Goal: Task Accomplishment & Management: Use online tool/utility

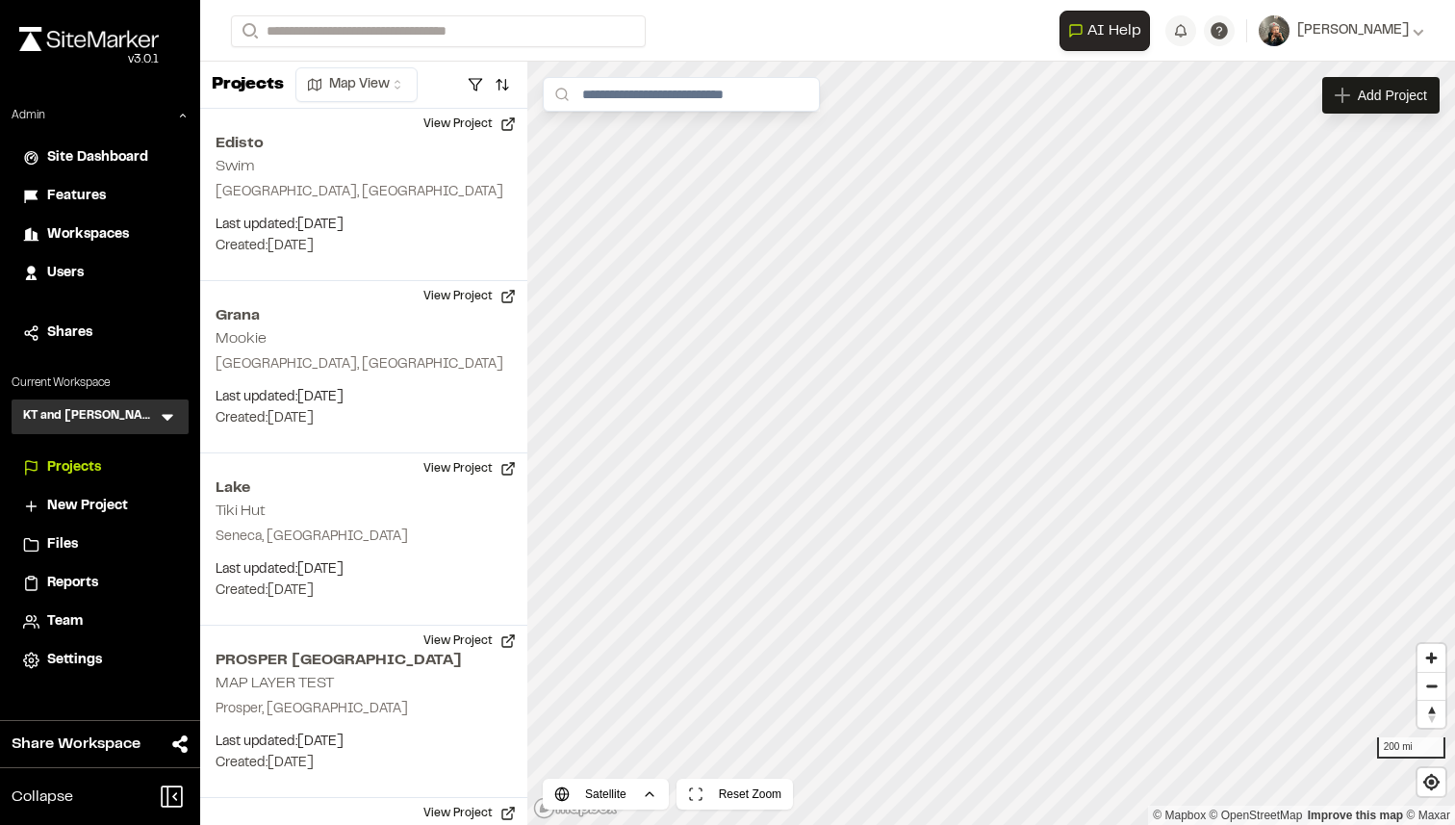
click at [109, 197] on div "Features" at bounding box center [112, 196] width 130 height 21
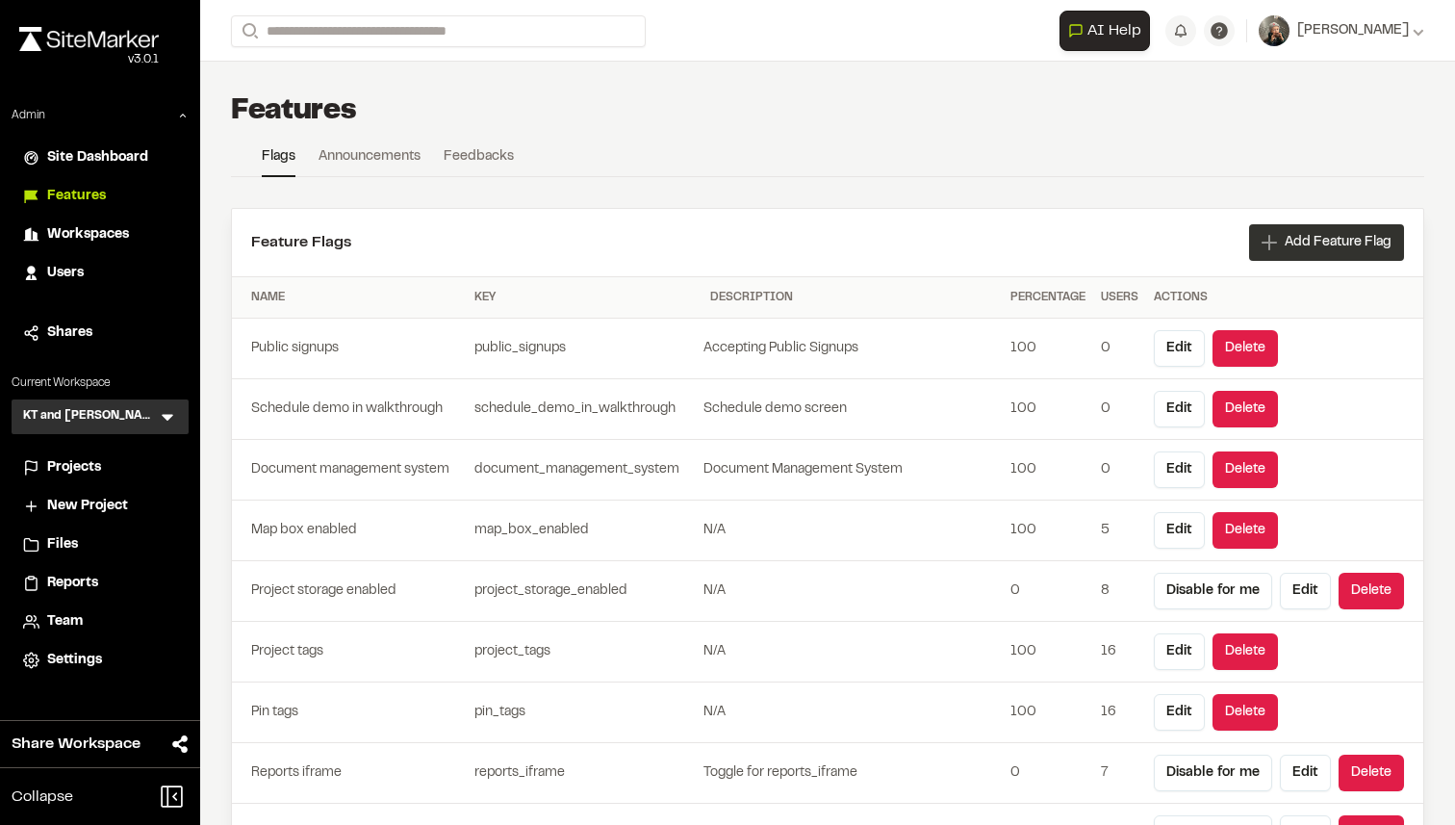
click at [1301, 244] on span "Add Feature Flag" at bounding box center [1338, 242] width 107 height 19
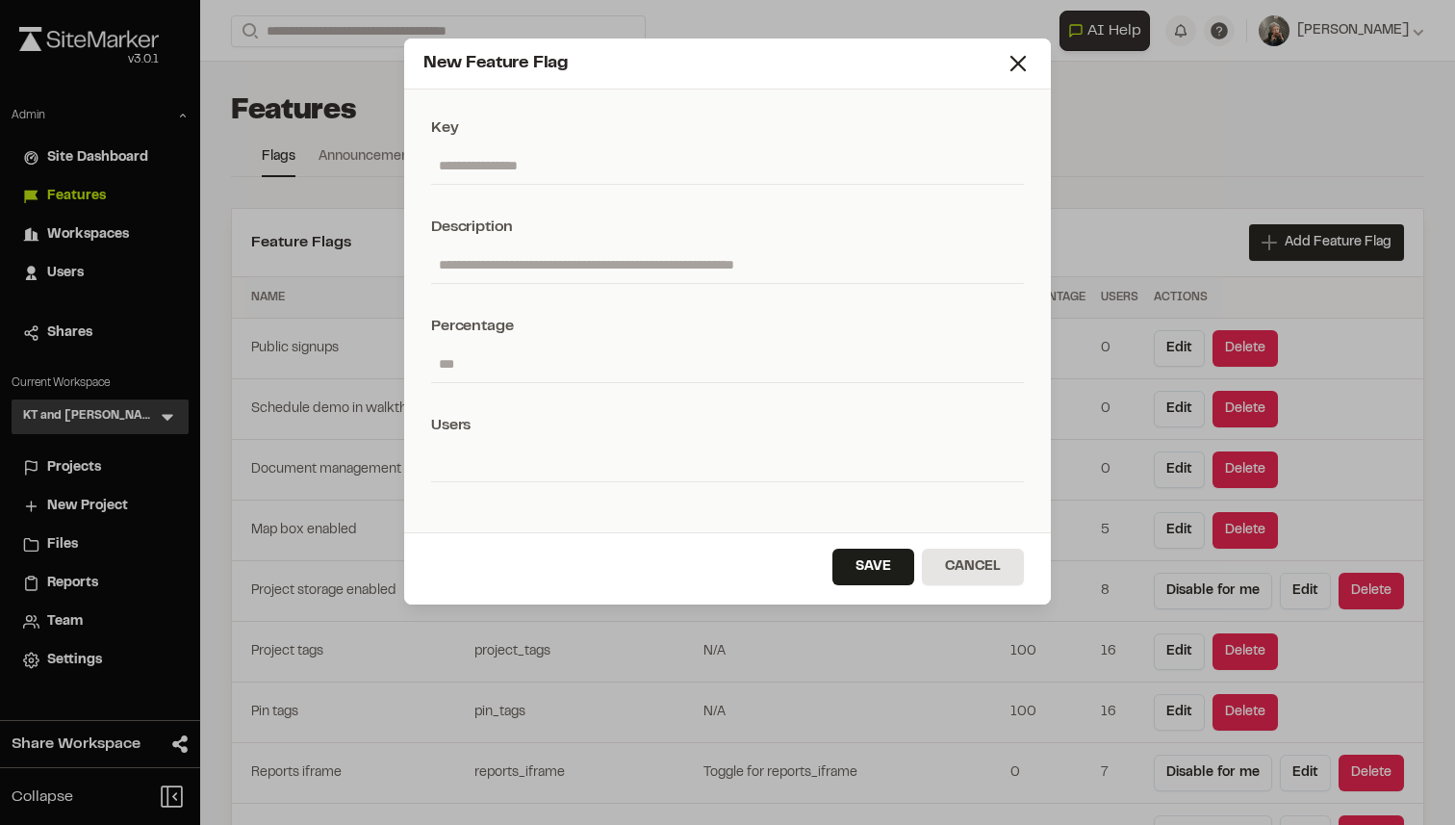
click at [642, 161] on input "text" at bounding box center [727, 165] width 593 height 37
paste input "**********"
type input "**********"
click at [545, 273] on input "text" at bounding box center [727, 264] width 593 height 37
click at [438, 166] on input "**********" at bounding box center [727, 165] width 593 height 37
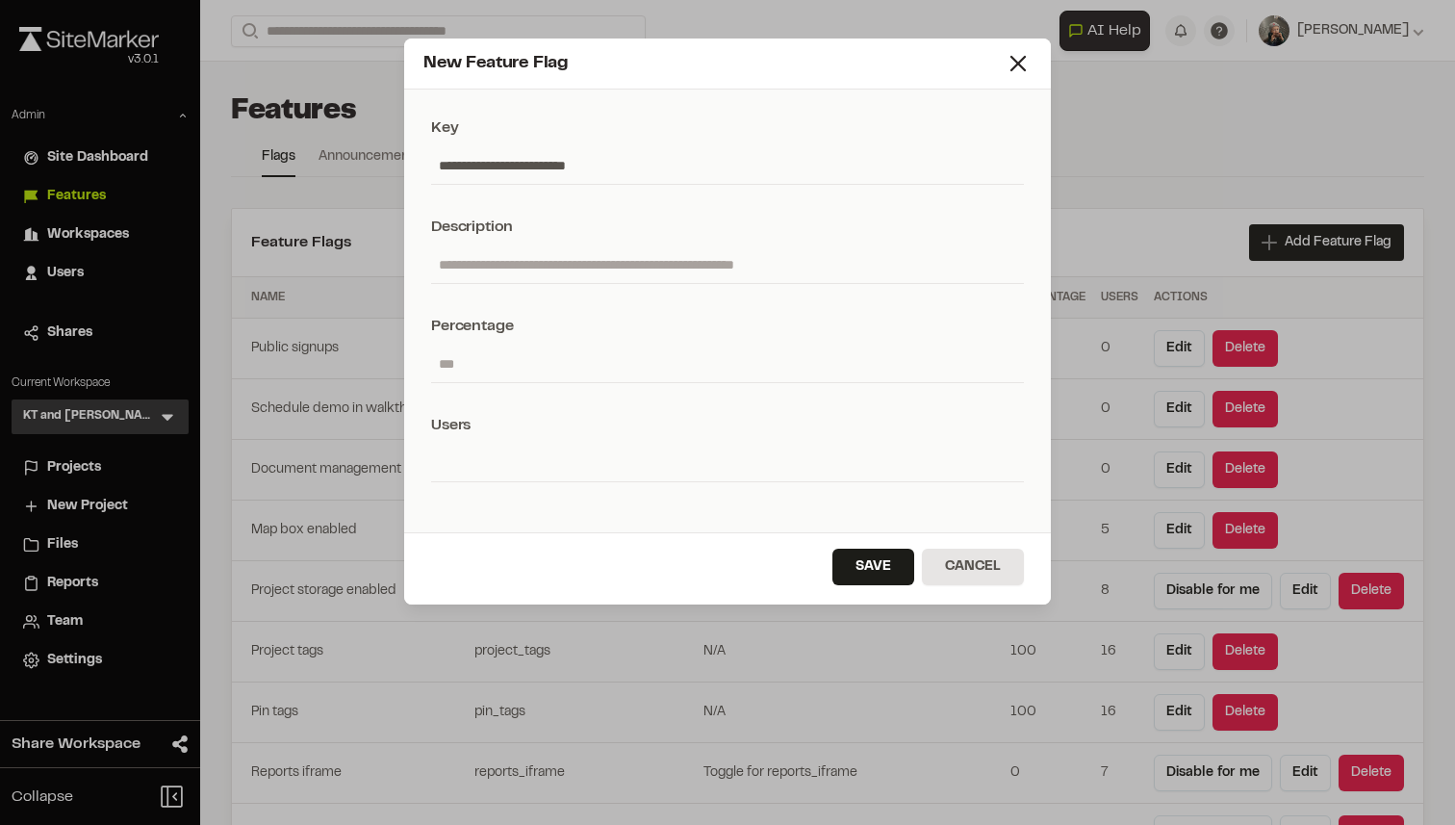
click at [473, 270] on input "text" at bounding box center [727, 264] width 593 height 37
type input "*"
type input "**********"
click at [665, 363] on input "number" at bounding box center [727, 364] width 593 height 37
type input "*"
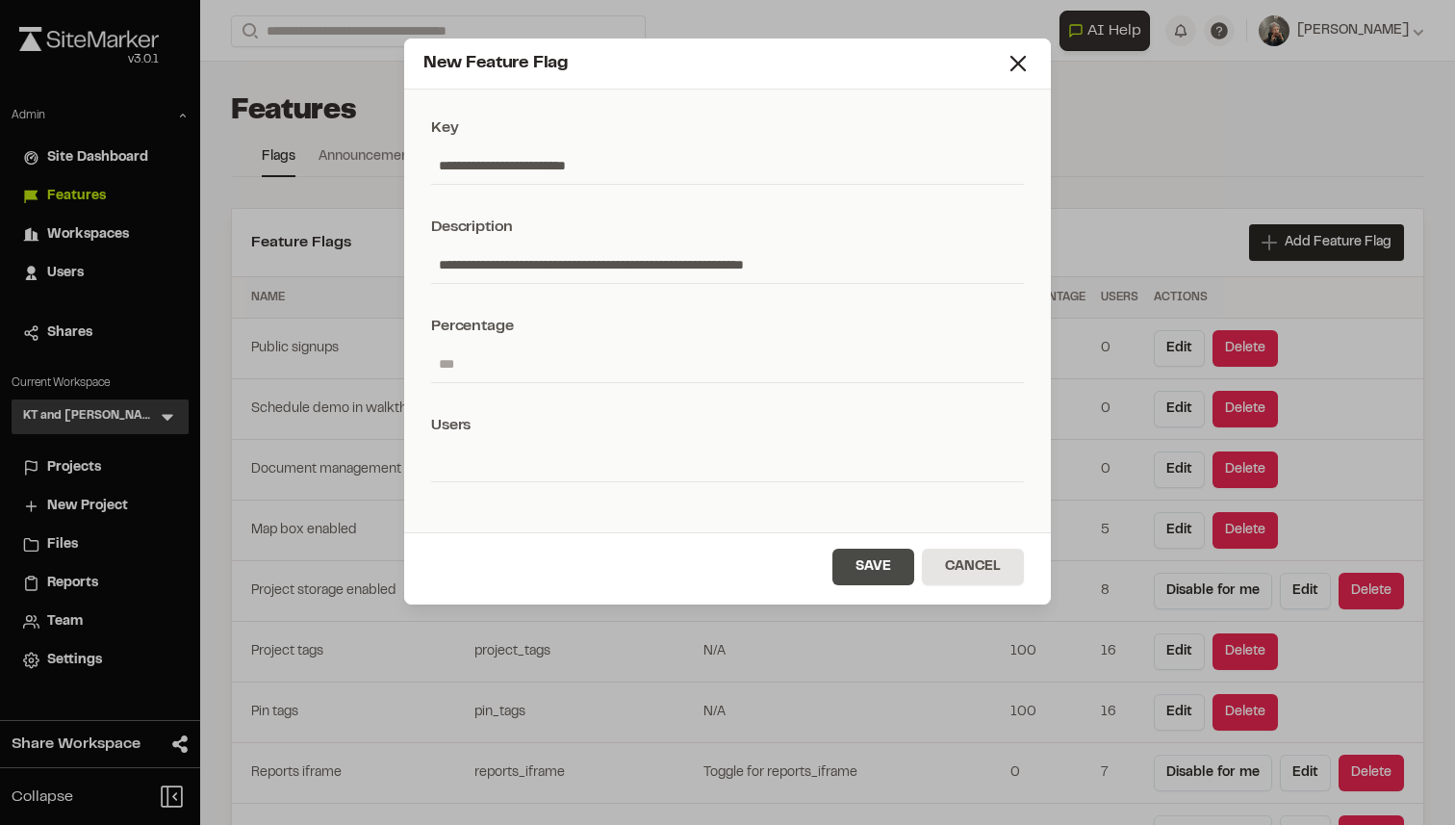
click at [868, 575] on button "Save" at bounding box center [874, 567] width 82 height 37
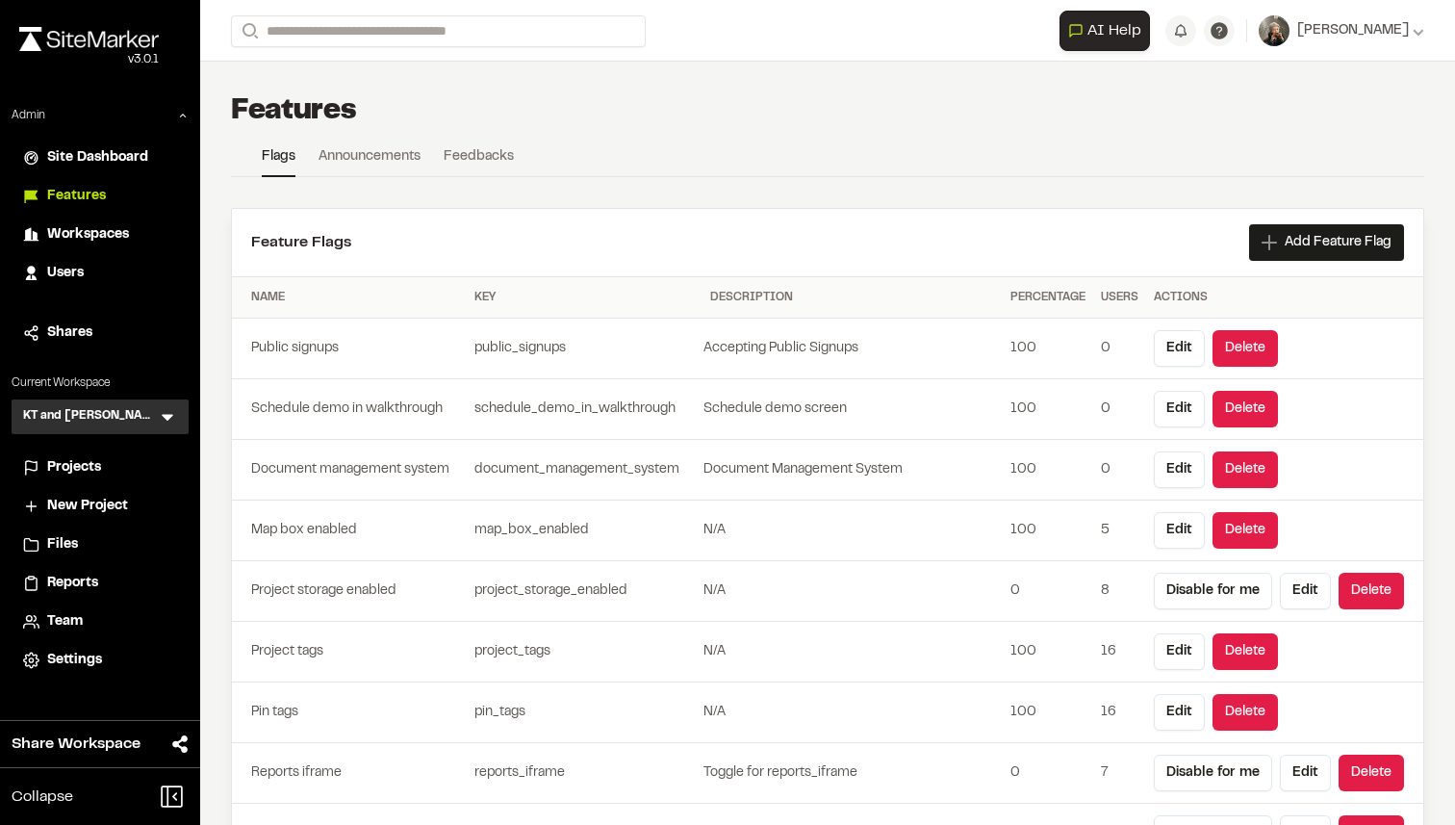
click at [58, 469] on span "Projects" at bounding box center [74, 467] width 54 height 21
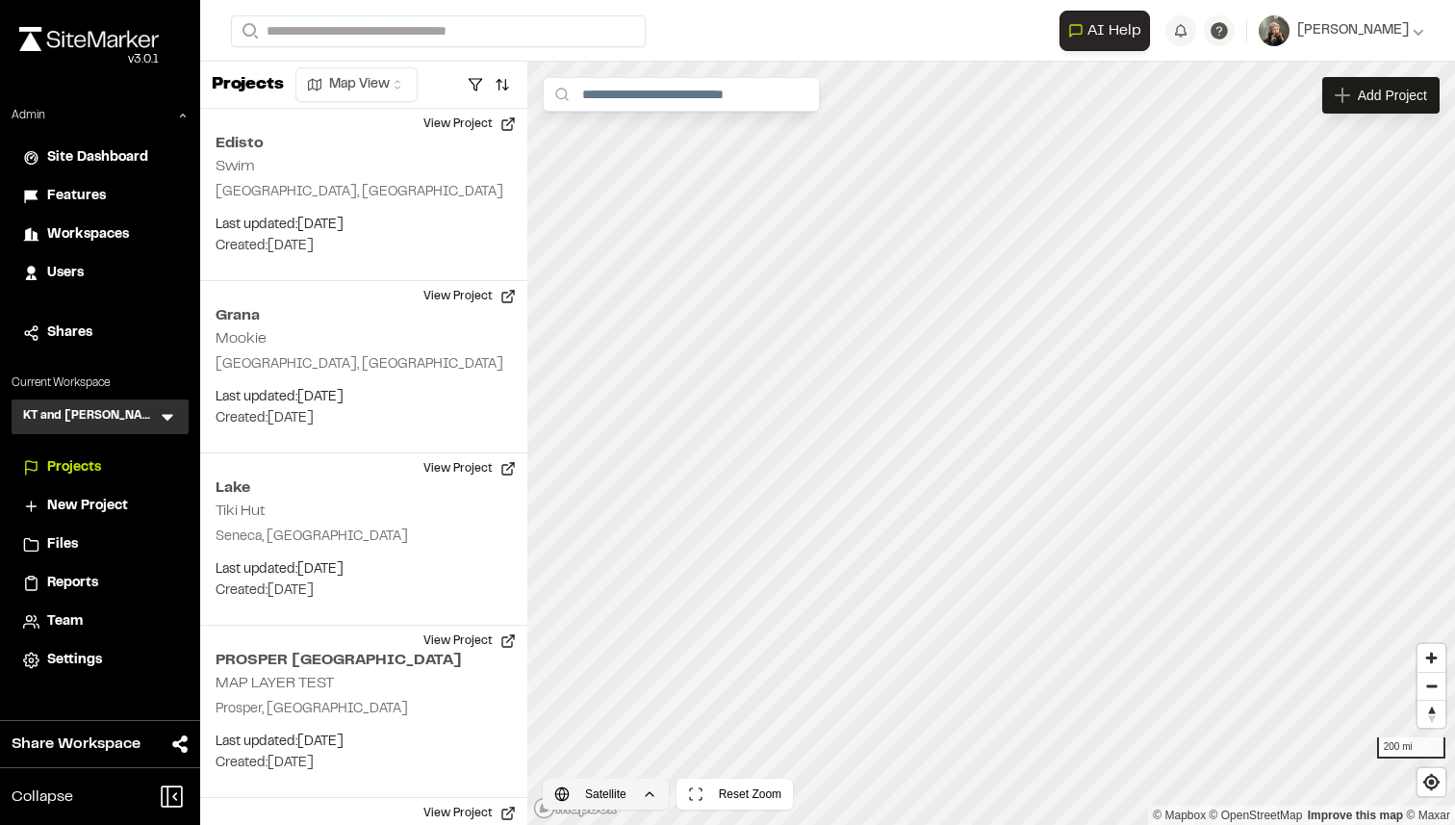
click at [603, 793] on html "Close sidebar v 3.0.1 Admin Site Dashboard Features Workspaces Users Shares Cur…" at bounding box center [727, 412] width 1455 height 825
click at [802, 622] on html "Close sidebar v 3.0.1 Admin Site Dashboard Features Workspaces Users Shares Cur…" at bounding box center [727, 412] width 1455 height 825
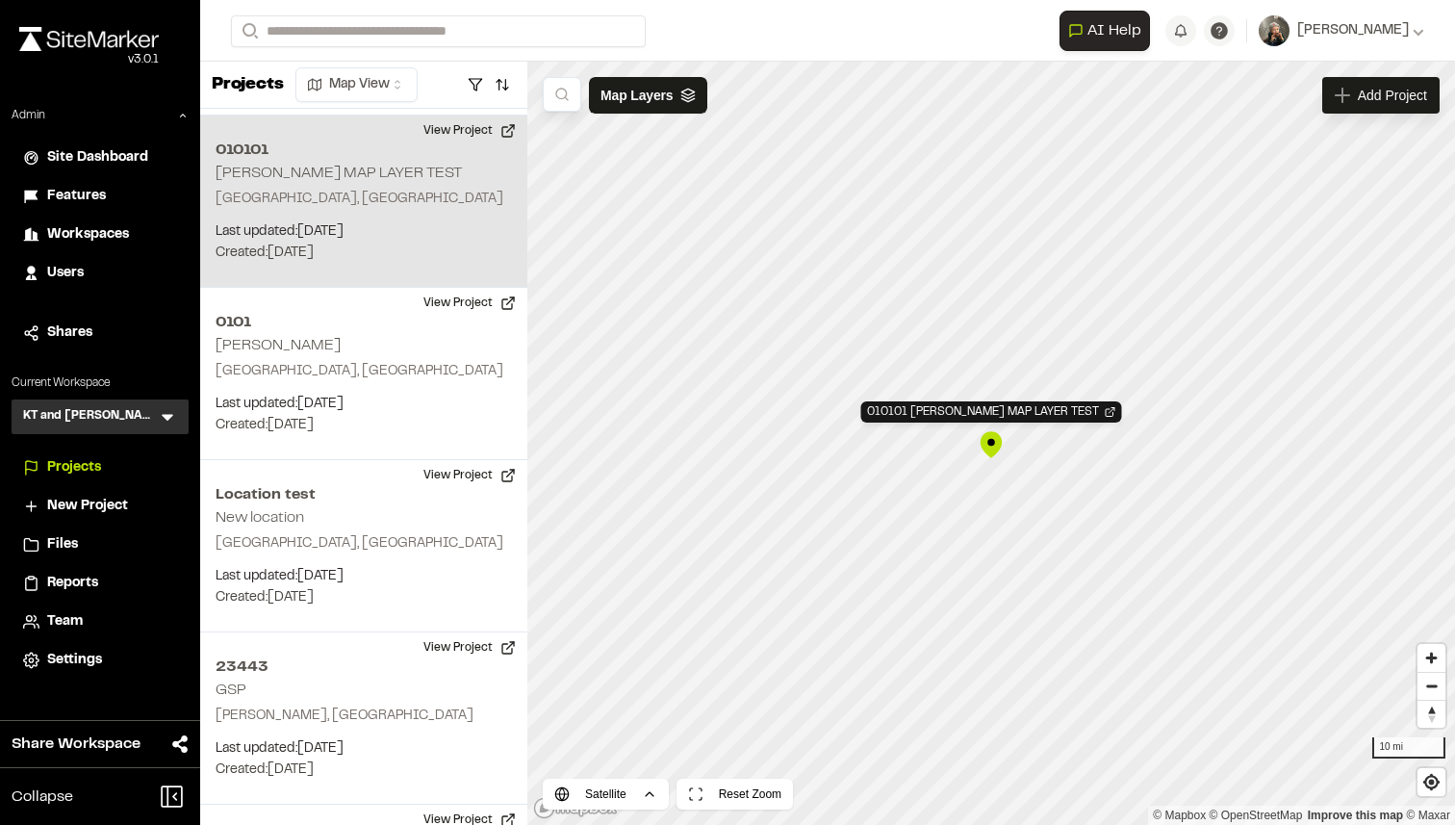
scroll to position [1587, 0]
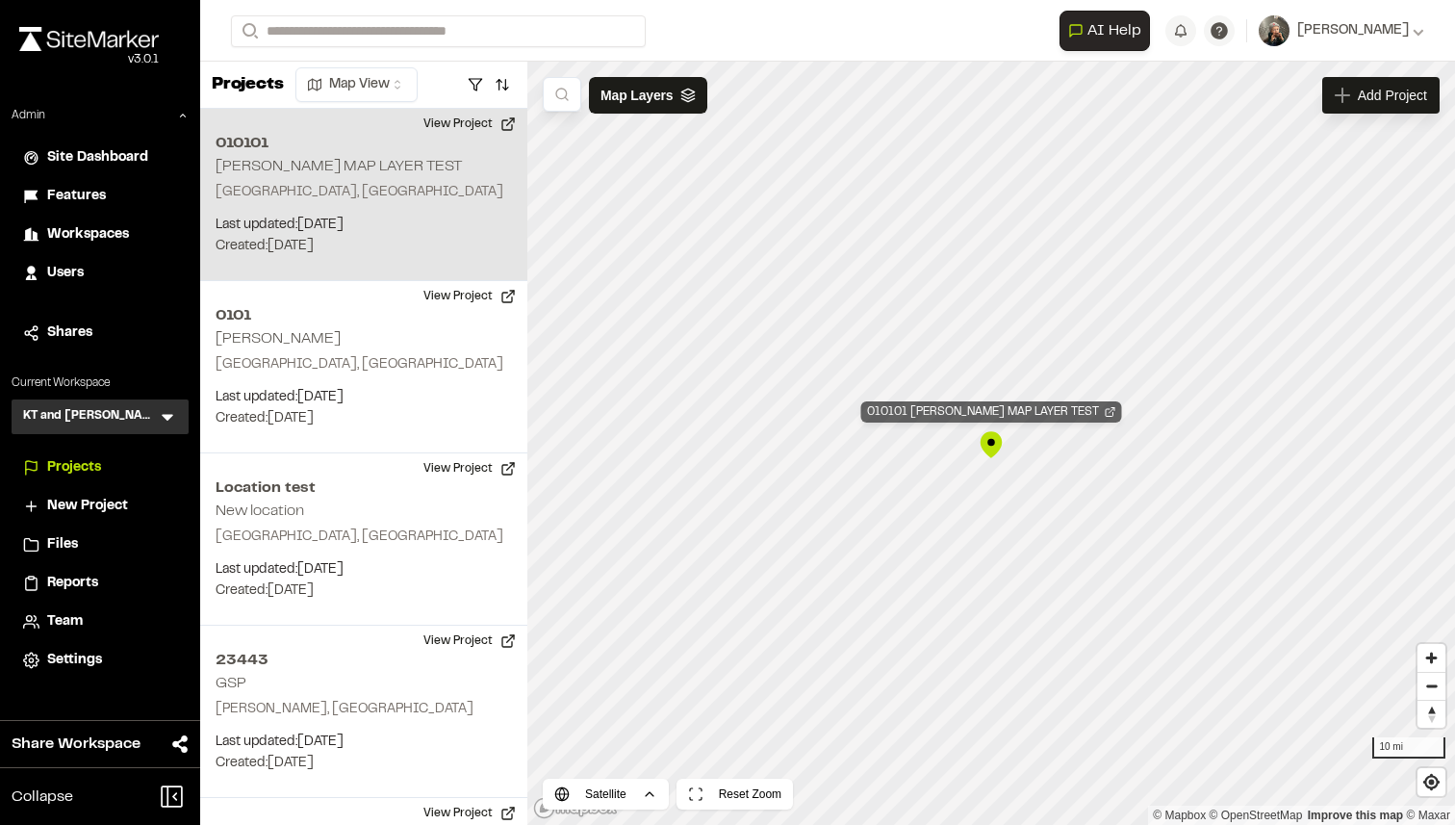
click at [985, 405] on div "010101 CHUCK MAP LAYER TEST" at bounding box center [992, 411] width 261 height 21
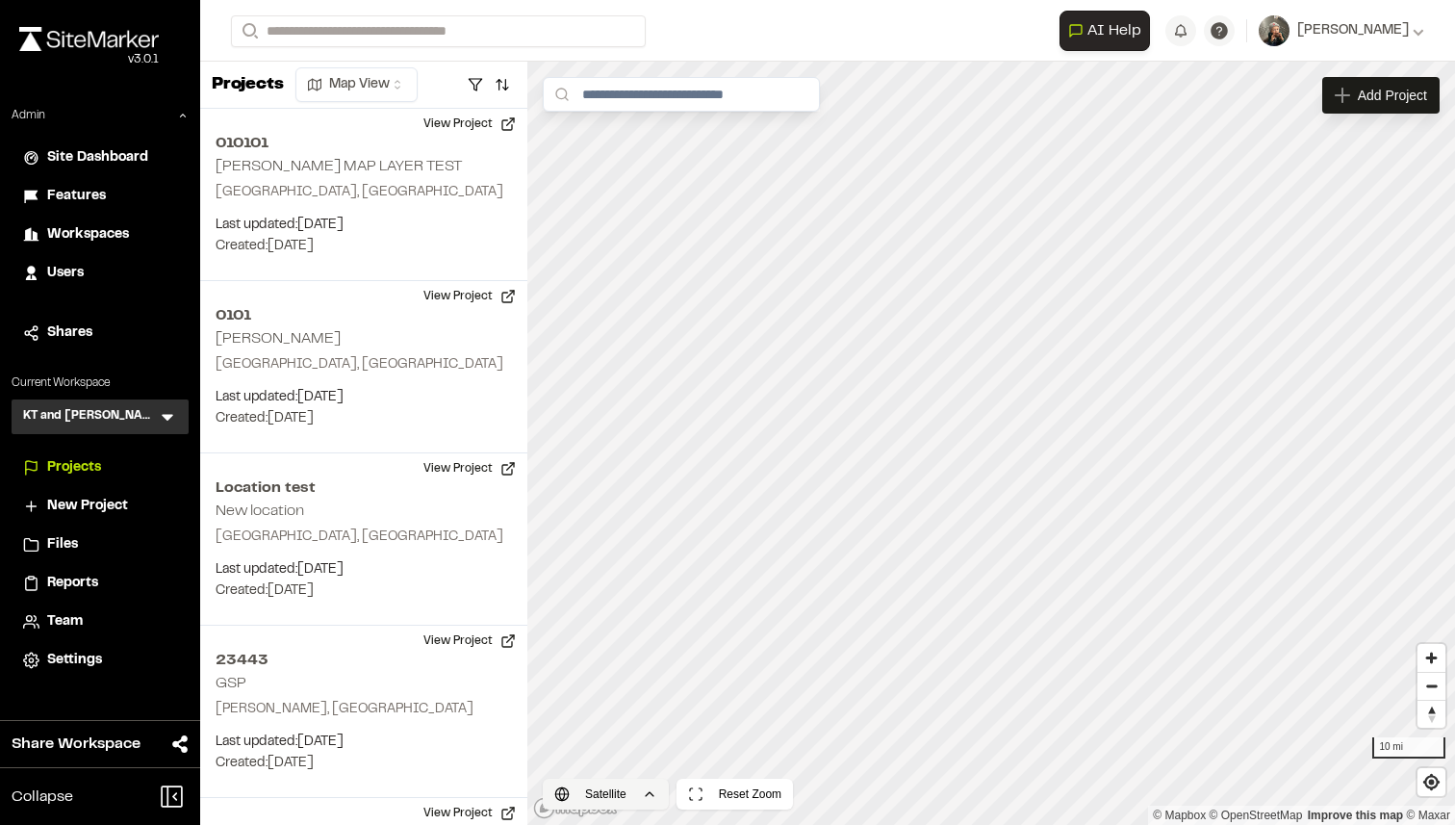
click at [588, 806] on div "Loading map... Add Project Satellite Reset Zoom 10 mi © Mapbox © OpenStreetMap …" at bounding box center [992, 443] width 928 height 763
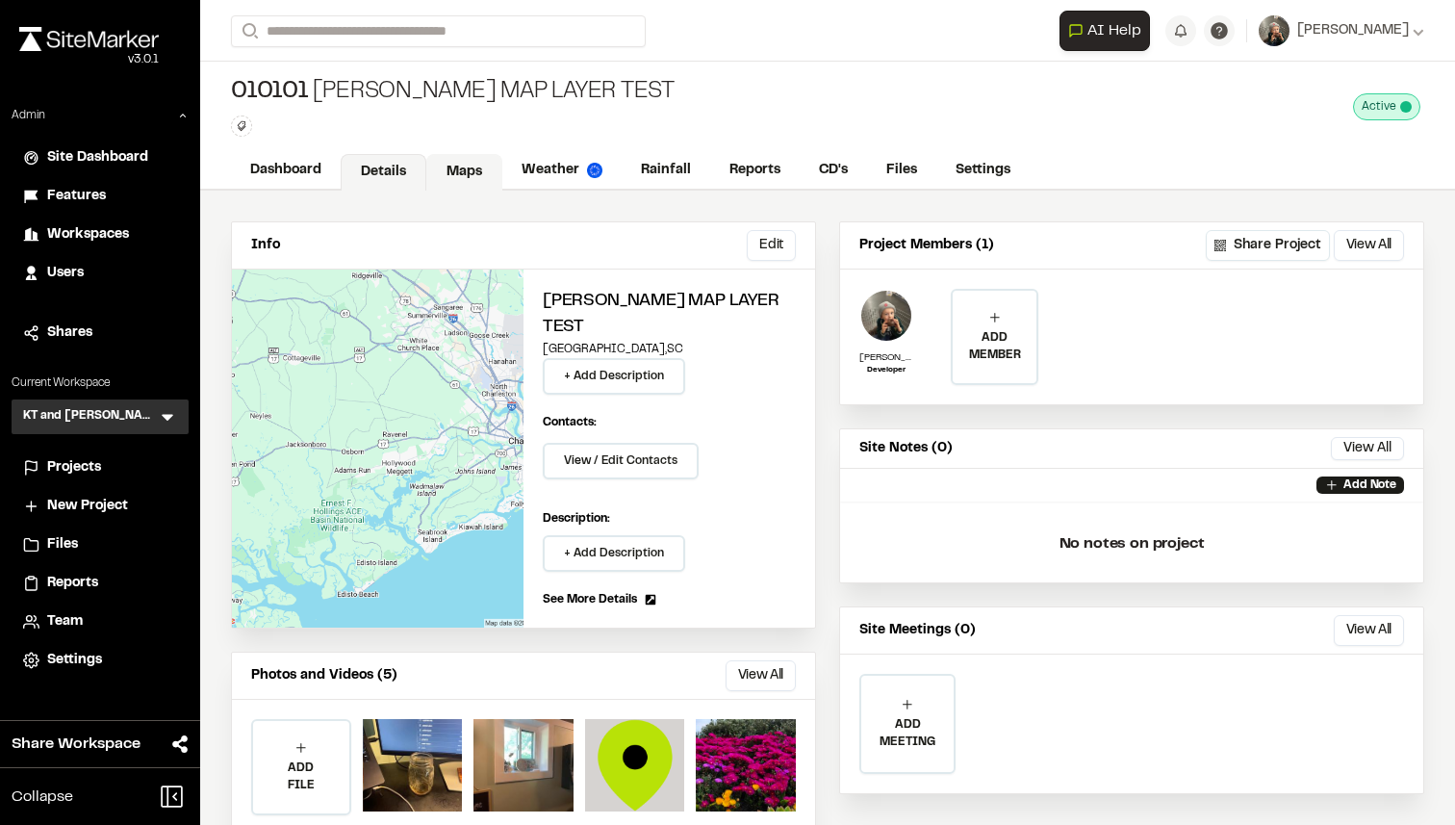
click at [459, 185] on link "Maps" at bounding box center [464, 172] width 76 height 37
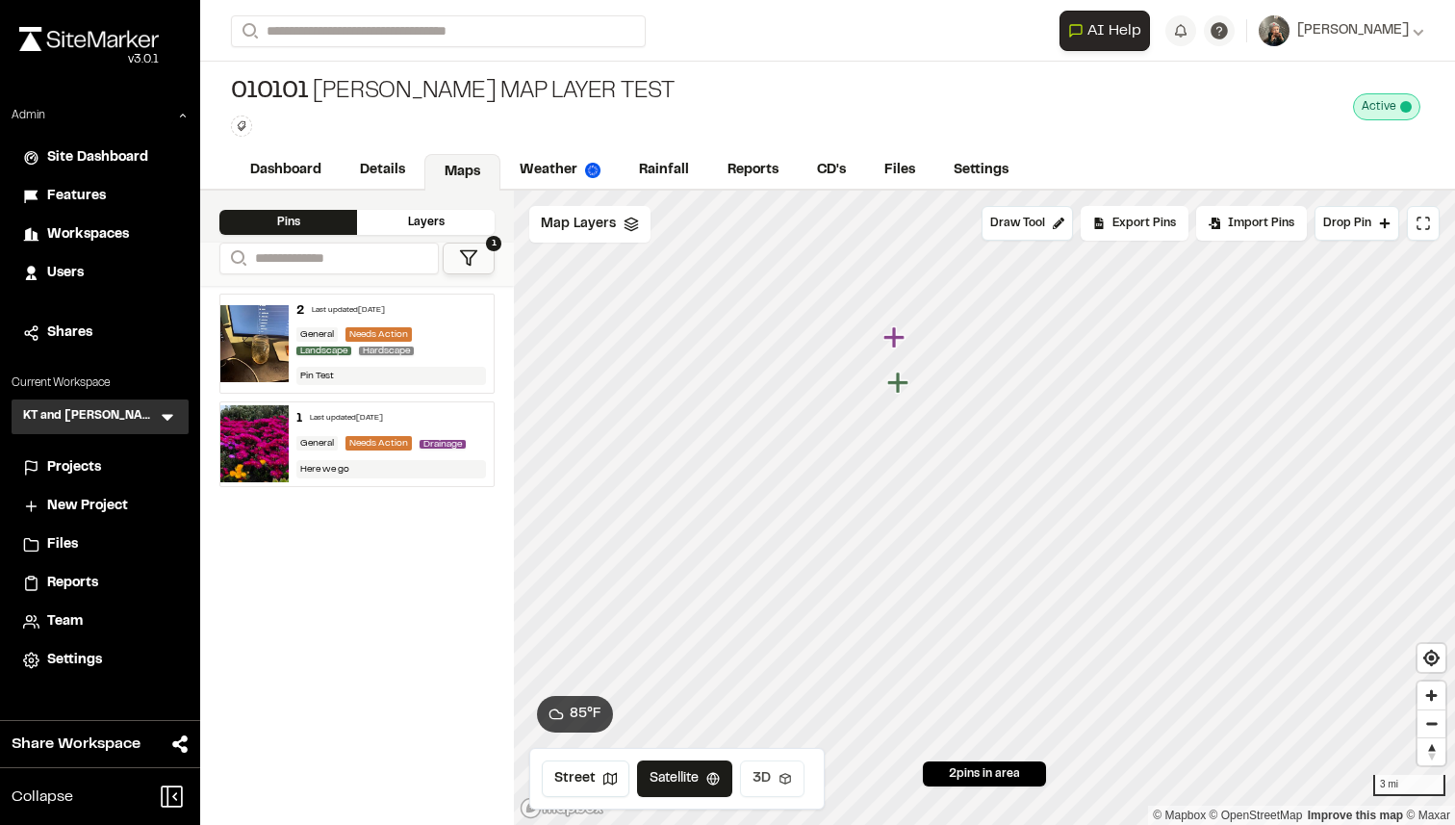
click at [764, 791] on button "3D" at bounding box center [772, 778] width 64 height 37
click at [952, 191] on div at bounding box center [984, 191] width 941 height 0
